Goal: Task Accomplishment & Management: Manage account settings

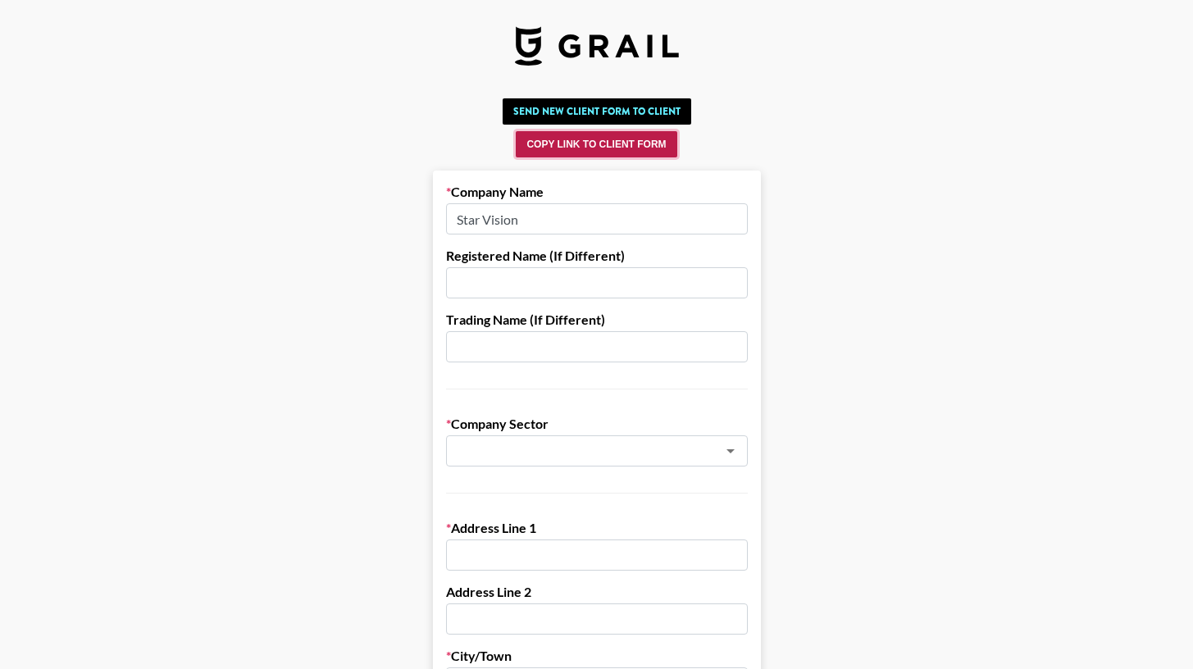
click at [629, 152] on button "Copy Link to Client Form" at bounding box center [596, 144] width 161 height 26
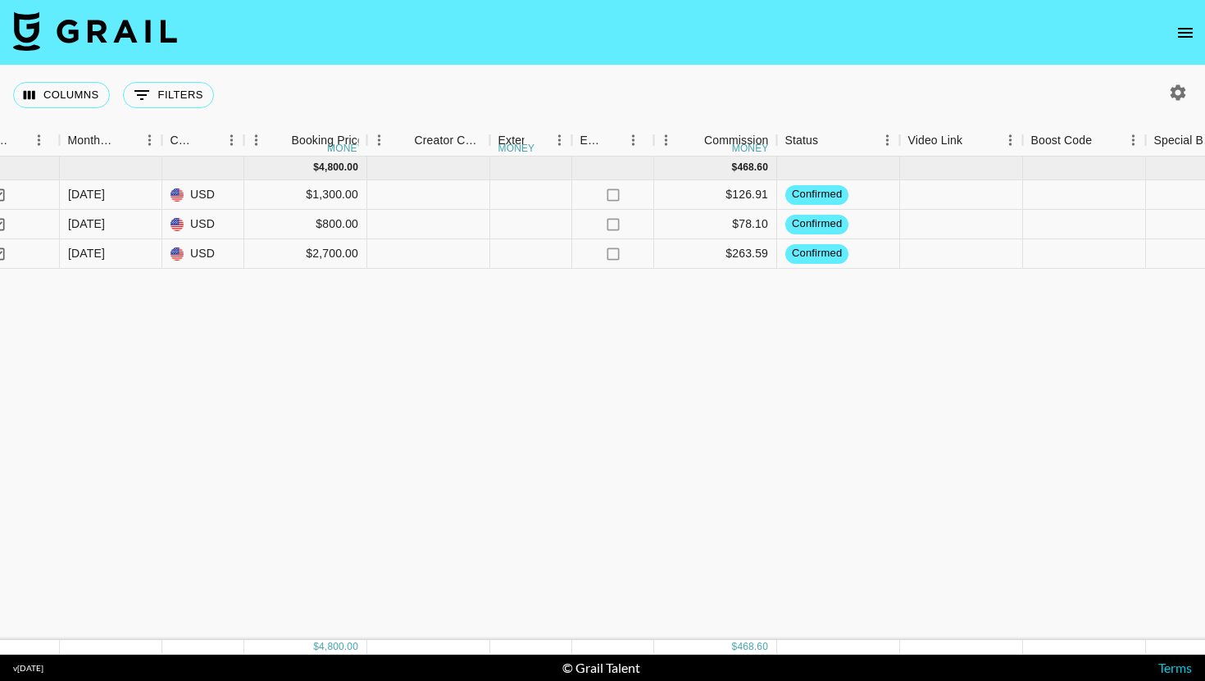
scroll to position [0, 1288]
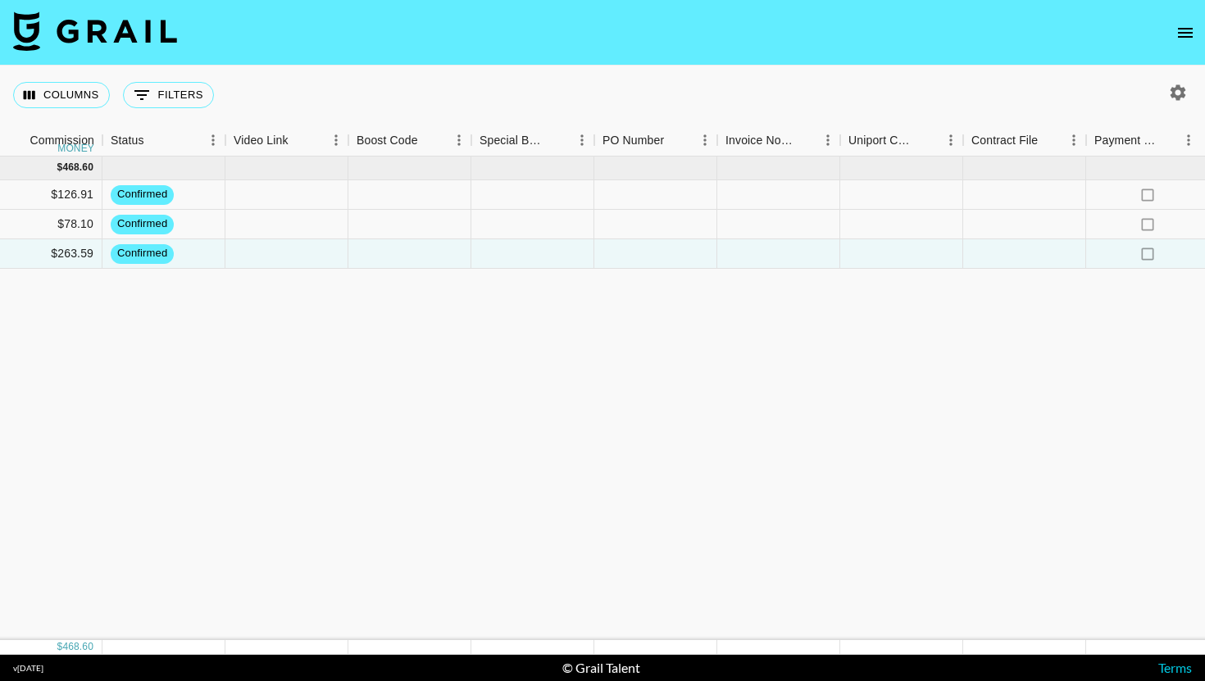
scroll to position [0, 1914]
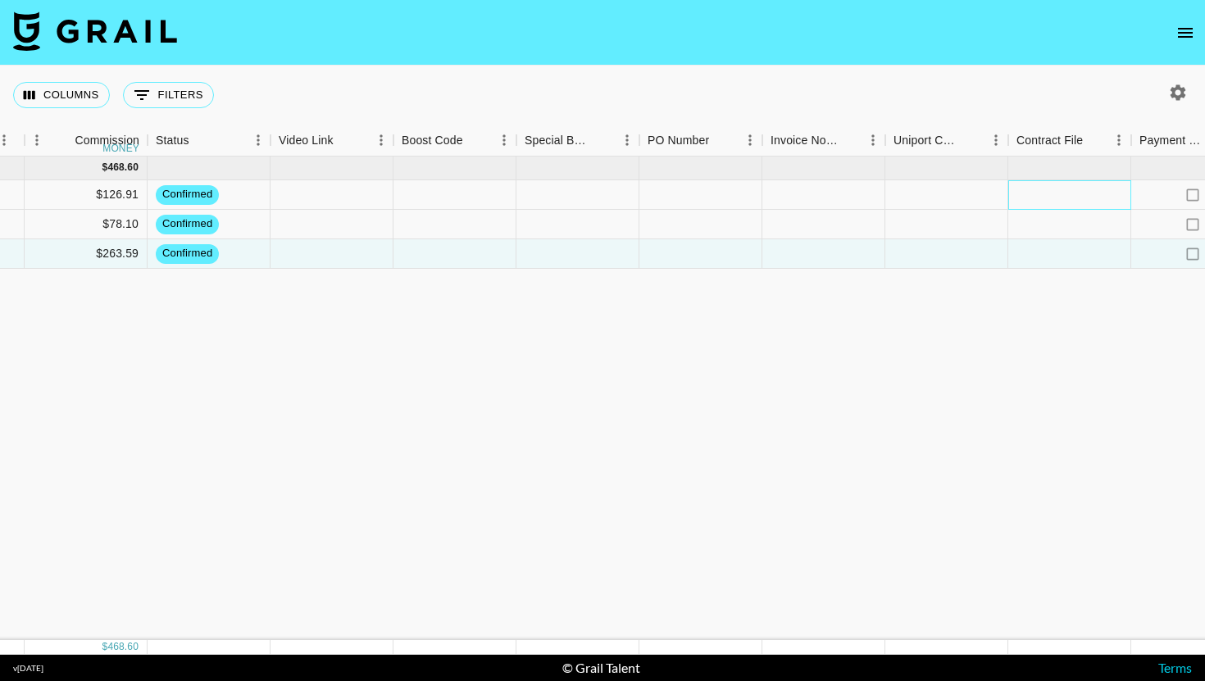
click at [1072, 194] on div at bounding box center [1069, 195] width 123 height 30
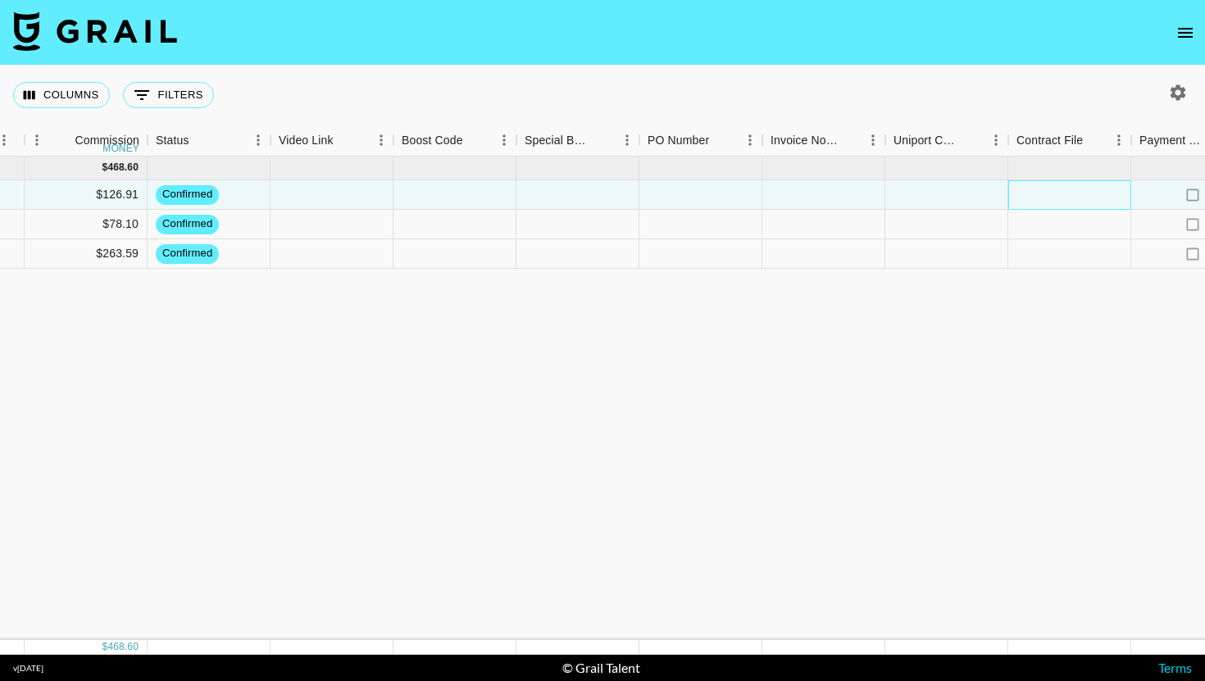
click at [1072, 194] on div at bounding box center [1069, 195] width 123 height 30
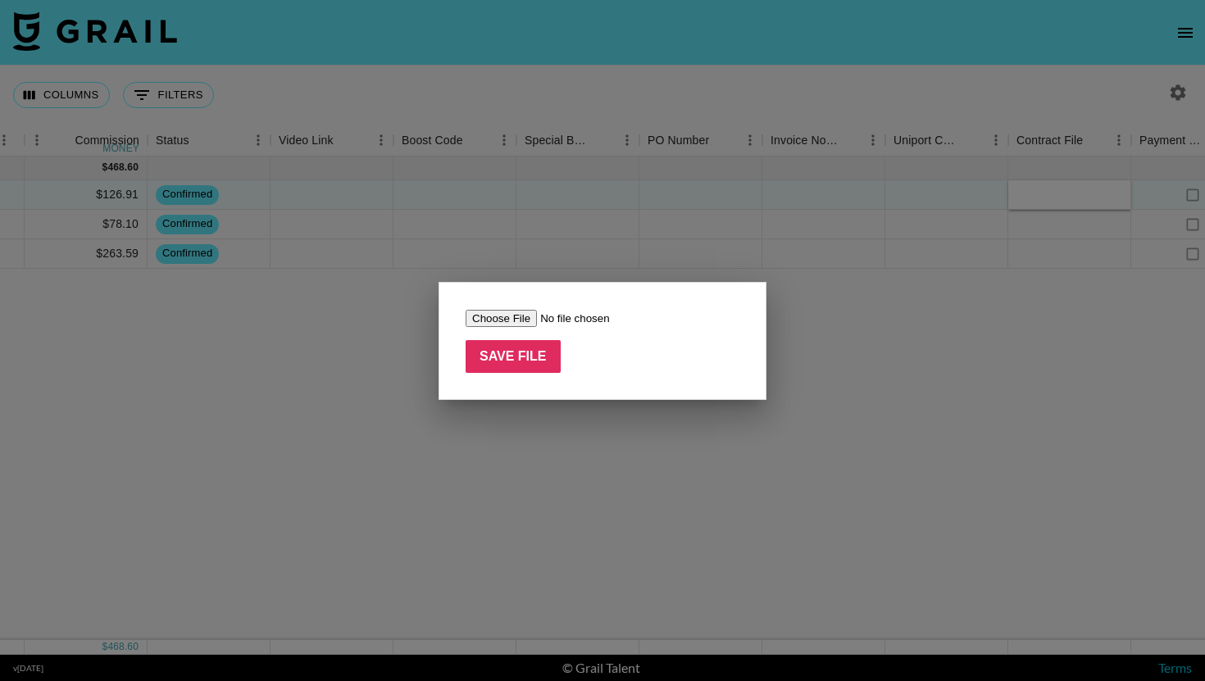
click at [530, 317] on input "file" at bounding box center [569, 318] width 207 height 17
type input "C:\fakepath\SIGNED Foxtrapent contract_Esther Formula_logi_lilly_[DATE].docx.pdf"
click at [525, 359] on input "Save File" at bounding box center [513, 356] width 95 height 33
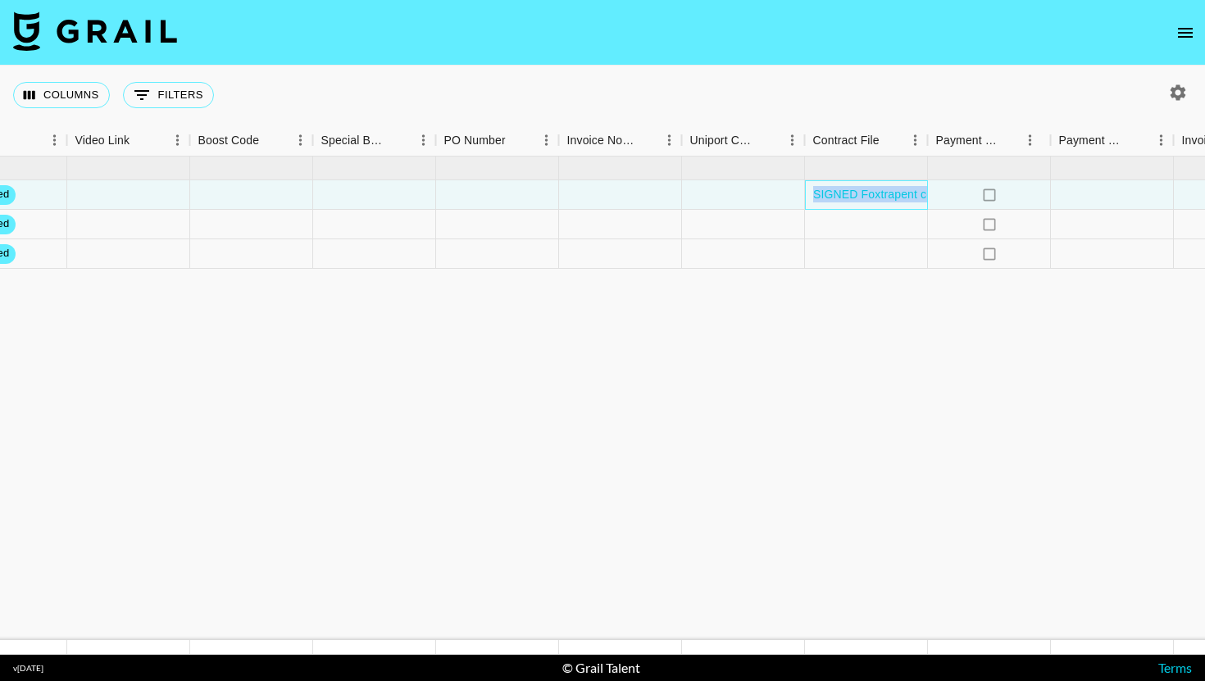
scroll to position [0, 2162]
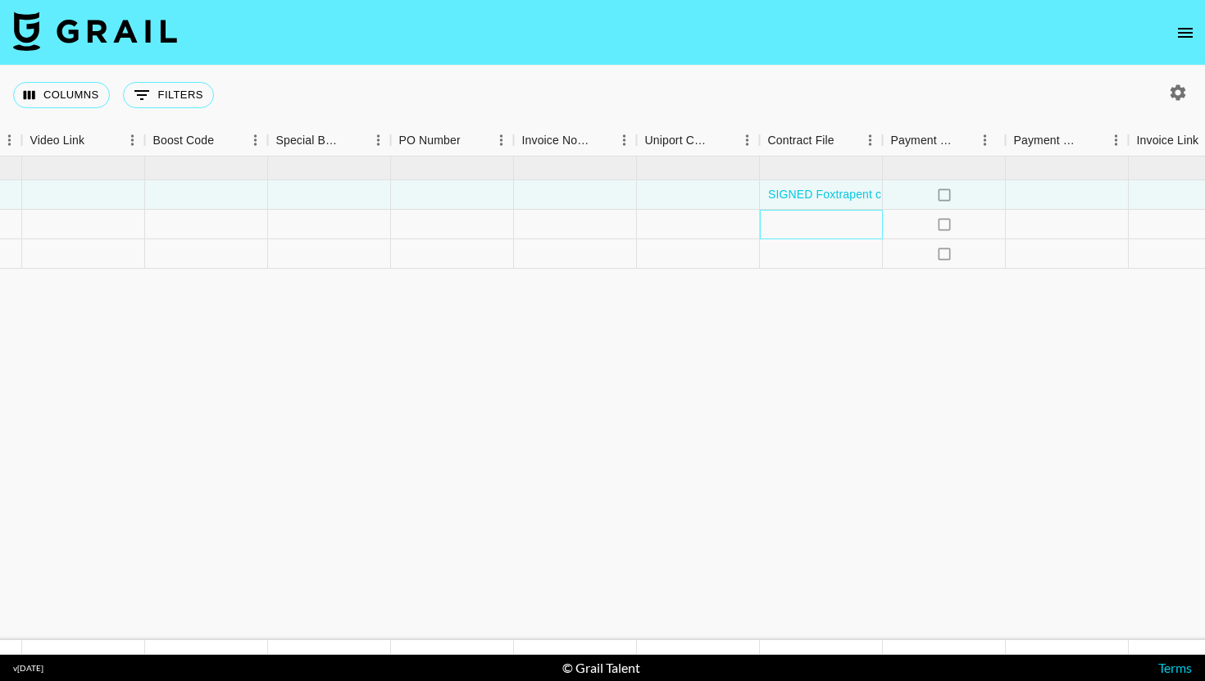
click at [843, 230] on div at bounding box center [821, 225] width 123 height 30
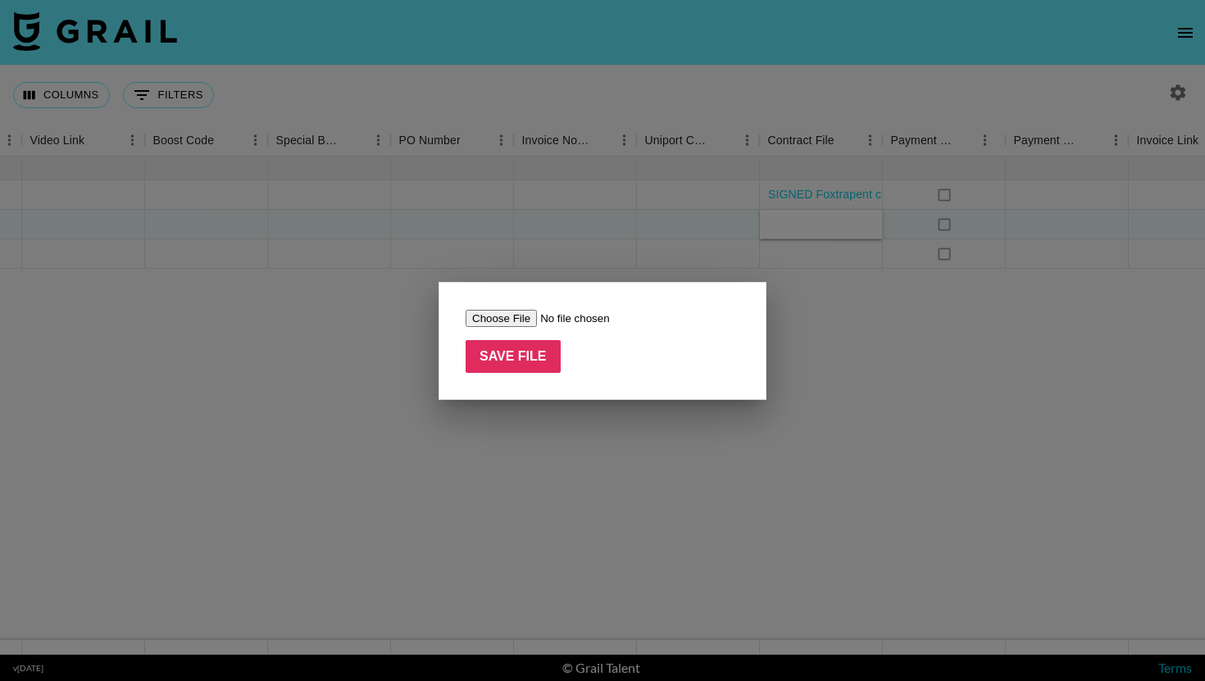
click at [511, 312] on input "file" at bounding box center [569, 318] width 207 height 17
type input "C:\fakepath\Paid Contents Agreement_ [PERSON_NAME] Sit(25.08).pdf"
click at [520, 369] on input "Save File" at bounding box center [513, 356] width 95 height 33
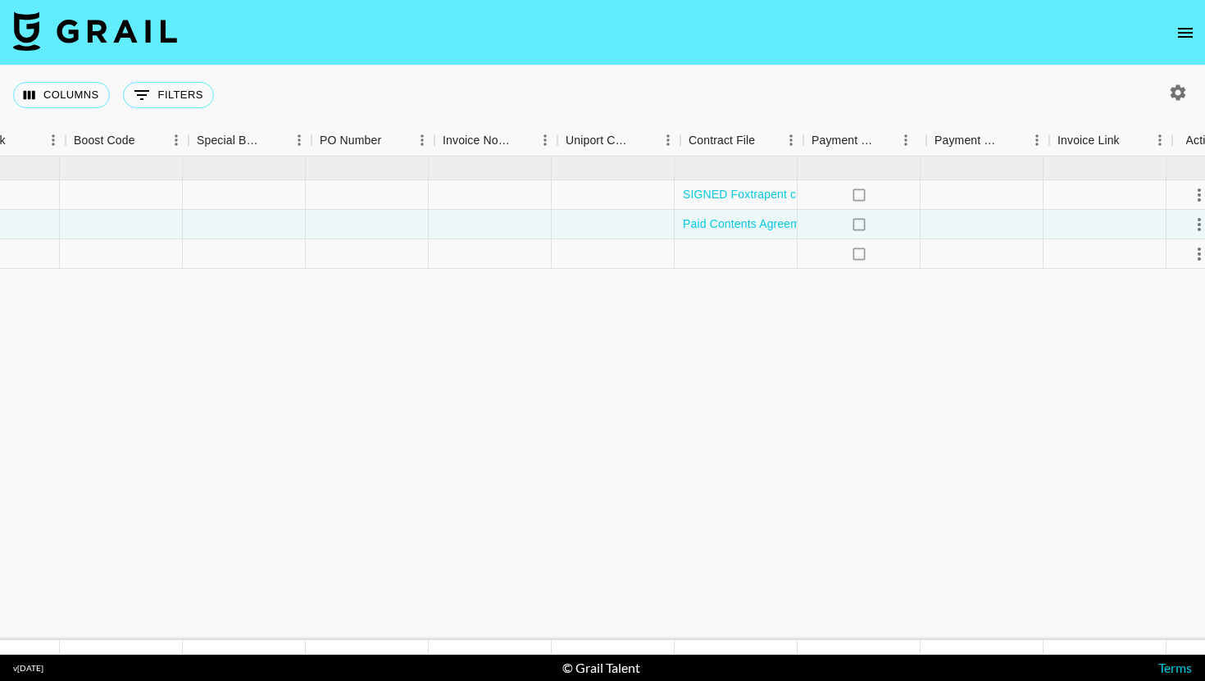
scroll to position [0, 2274]
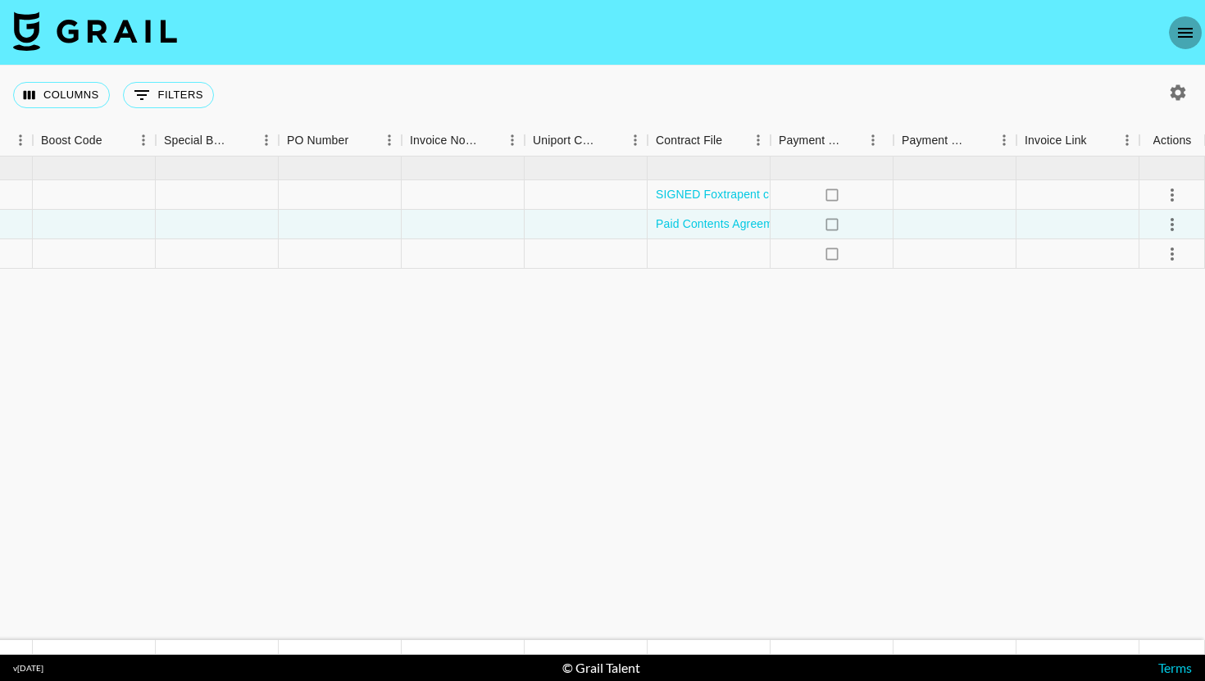
click at [1184, 32] on icon "open drawer" at bounding box center [1185, 33] width 15 height 10
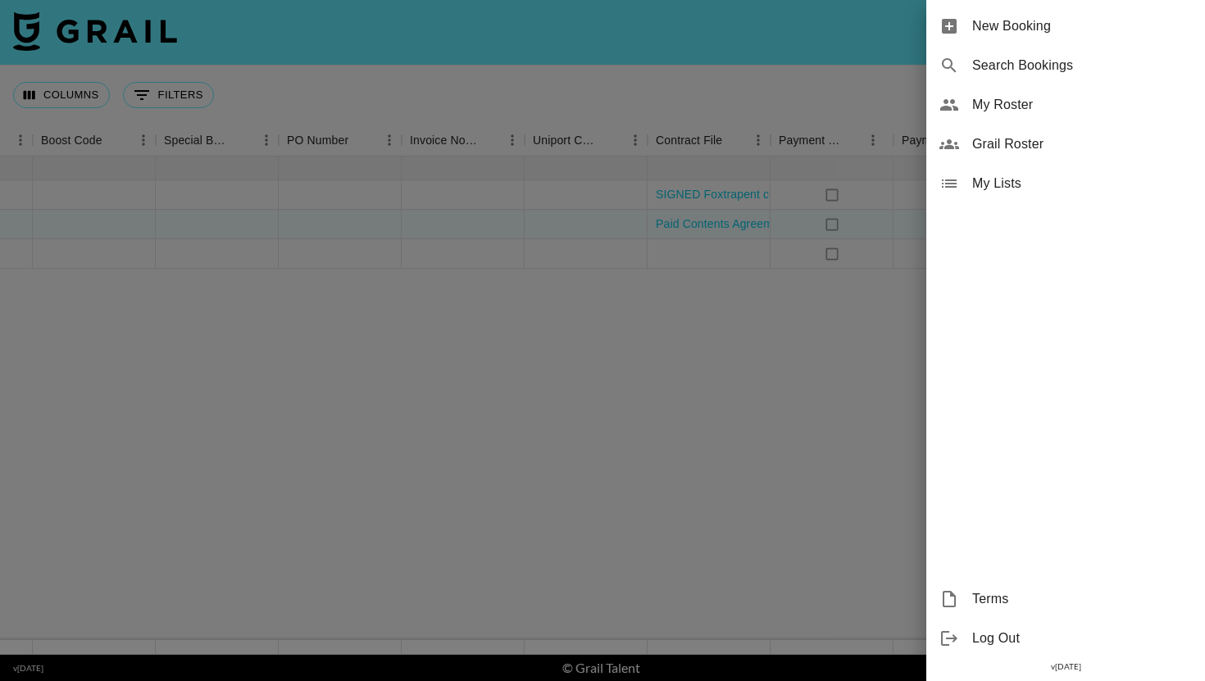
click at [1036, 109] on span "My Roster" at bounding box center [1082, 105] width 220 height 20
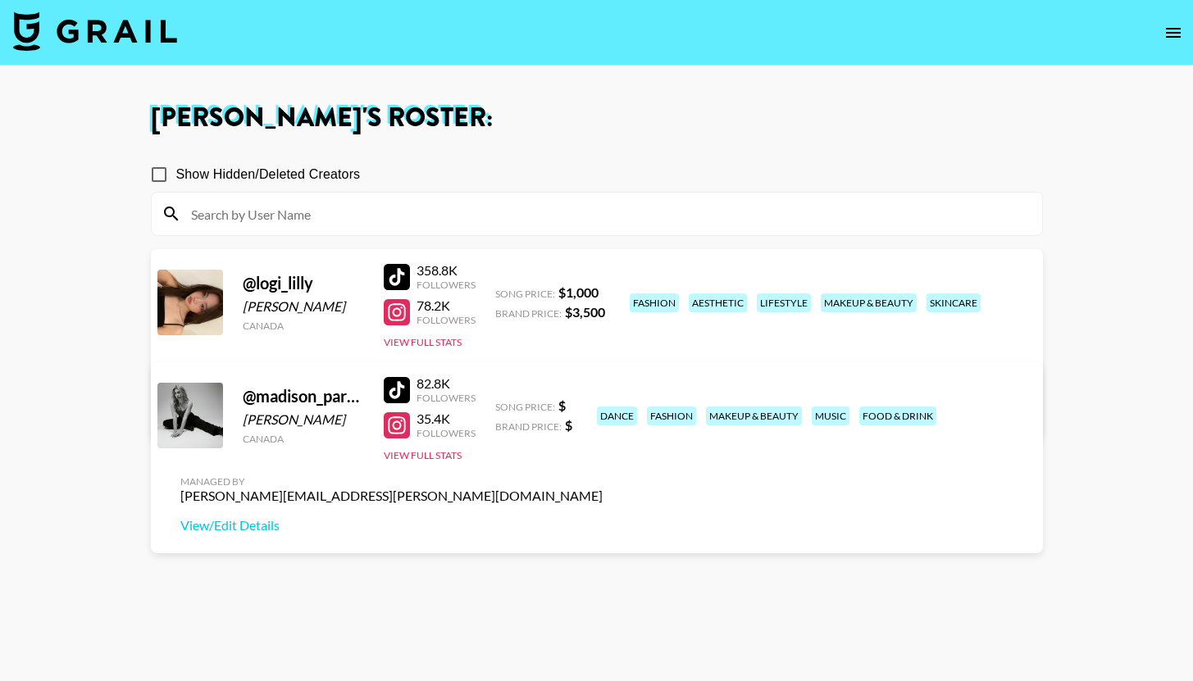
click at [1178, 34] on icon "open drawer" at bounding box center [1173, 33] width 20 height 20
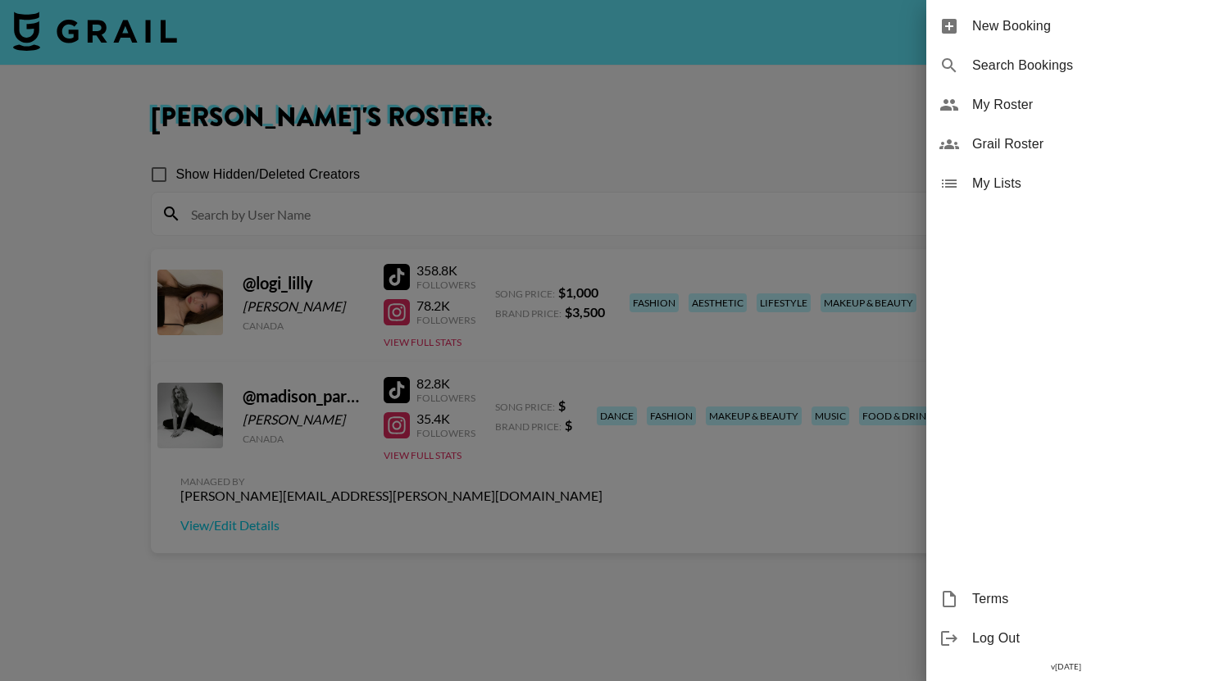
click at [1084, 137] on span "Grail Roster" at bounding box center [1082, 144] width 220 height 20
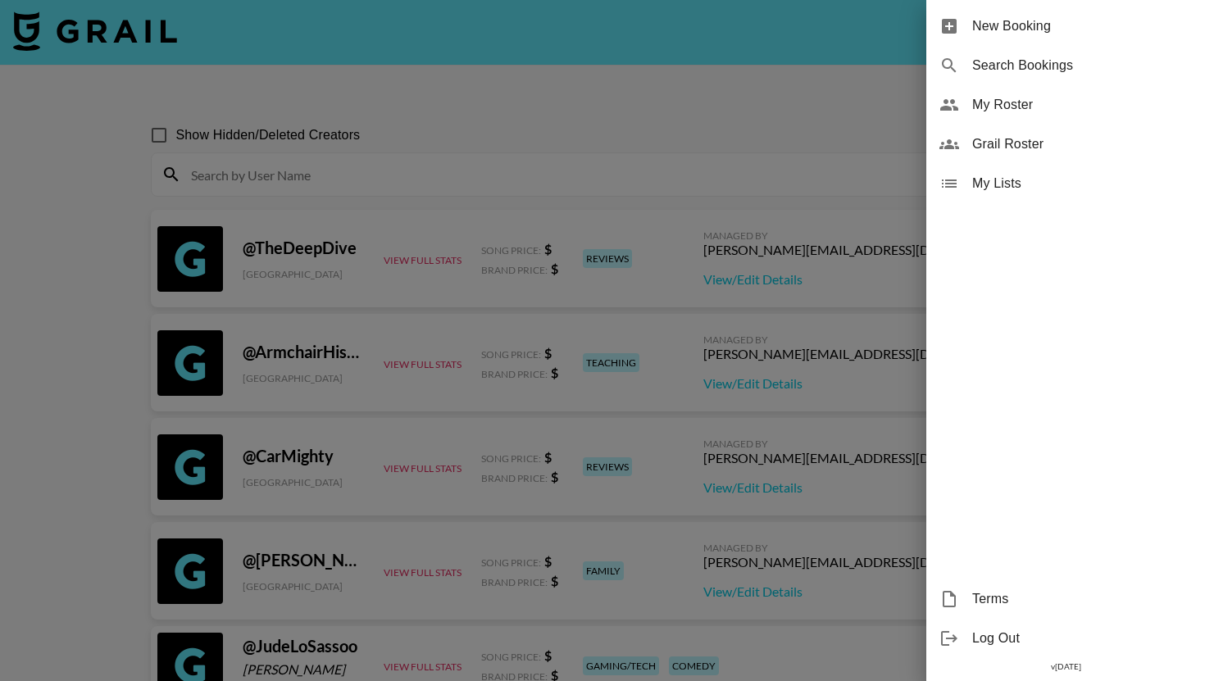
click at [1080, 103] on span "My Roster" at bounding box center [1082, 105] width 220 height 20
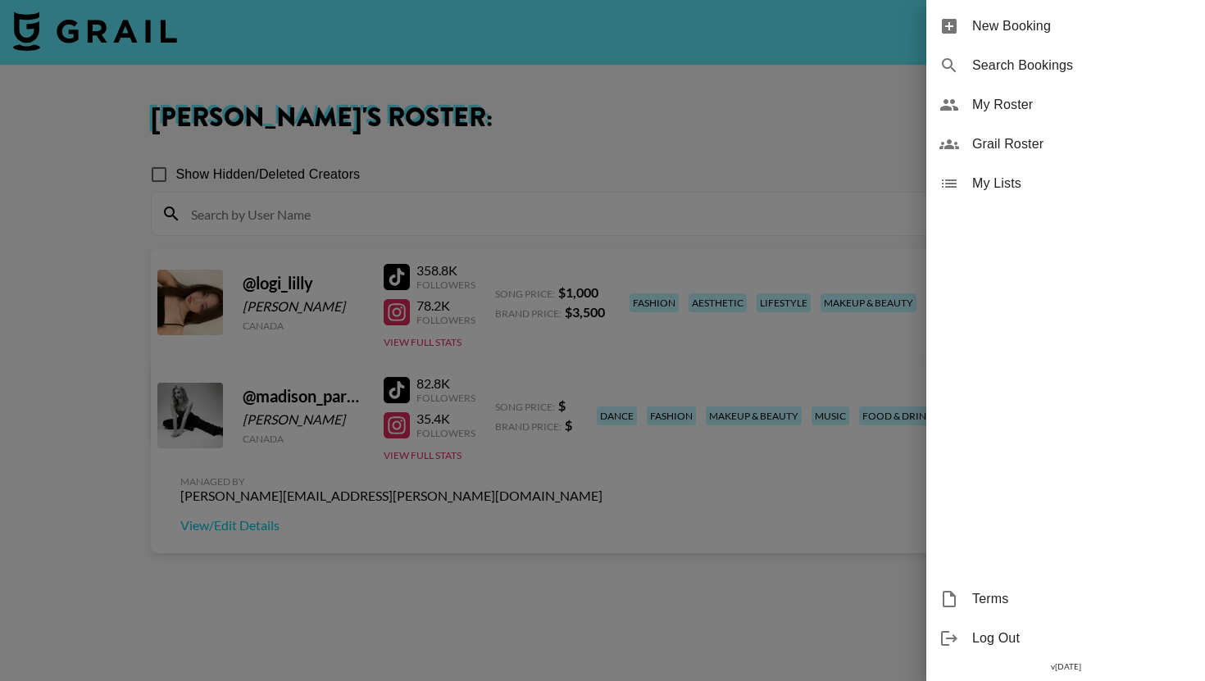
click at [757, 94] on div at bounding box center [602, 340] width 1205 height 681
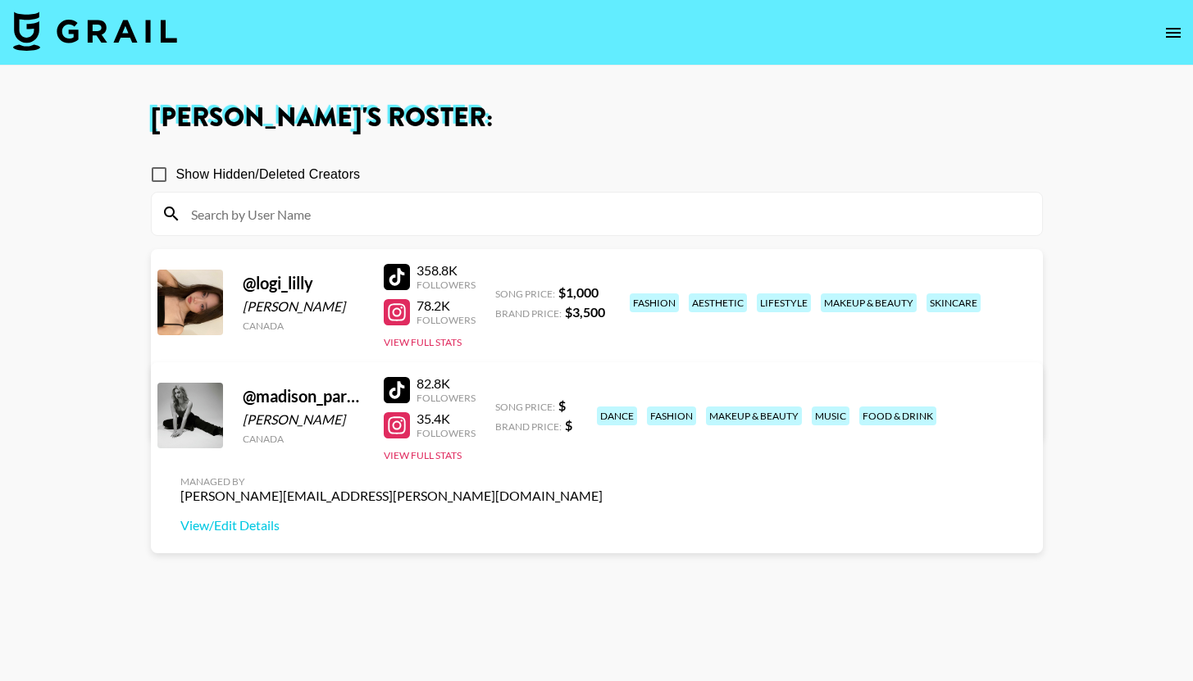
click at [158, 32] on img at bounding box center [95, 30] width 164 height 39
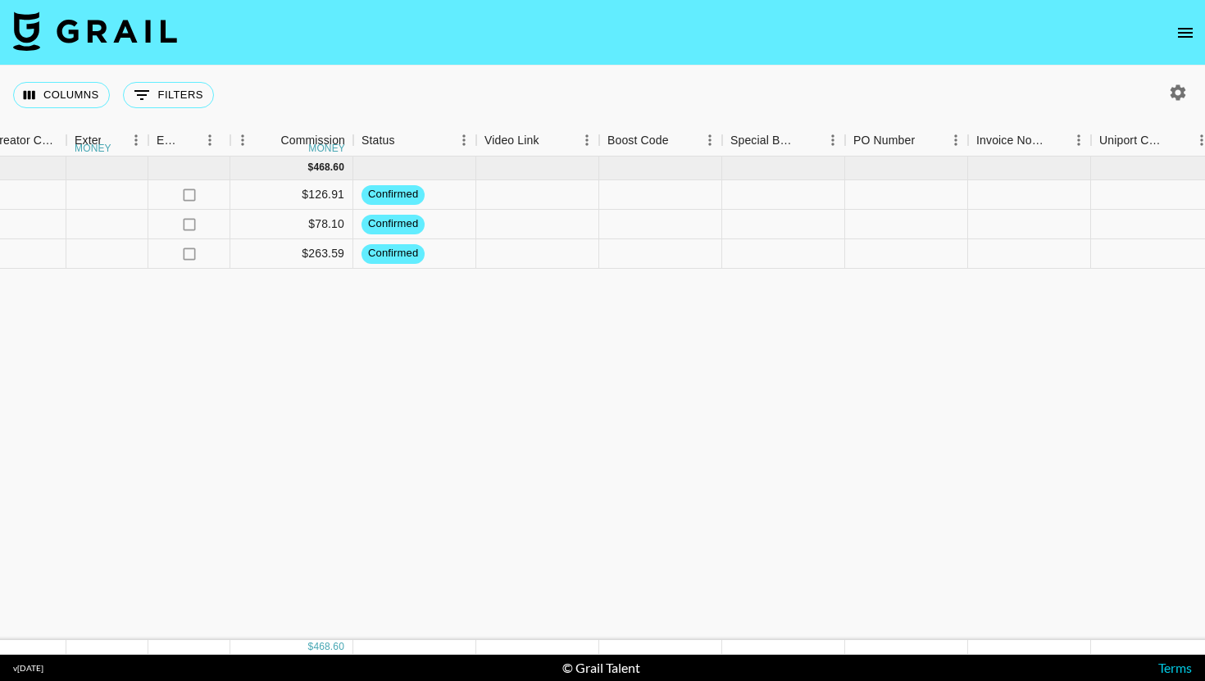
scroll to position [0, 1959]
